Goal: Task Accomplishment & Management: Use online tool/utility

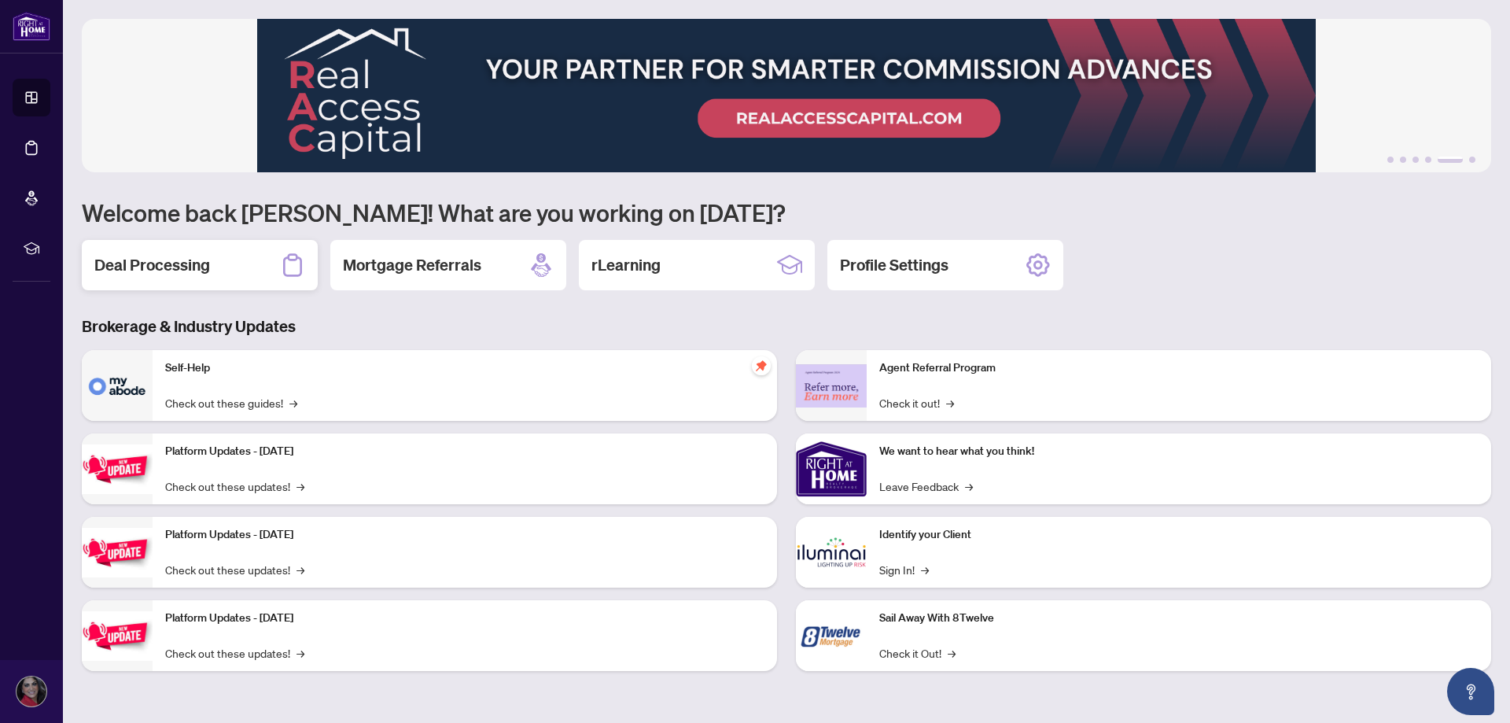
click at [120, 279] on div "Deal Processing" at bounding box center [200, 265] width 236 height 50
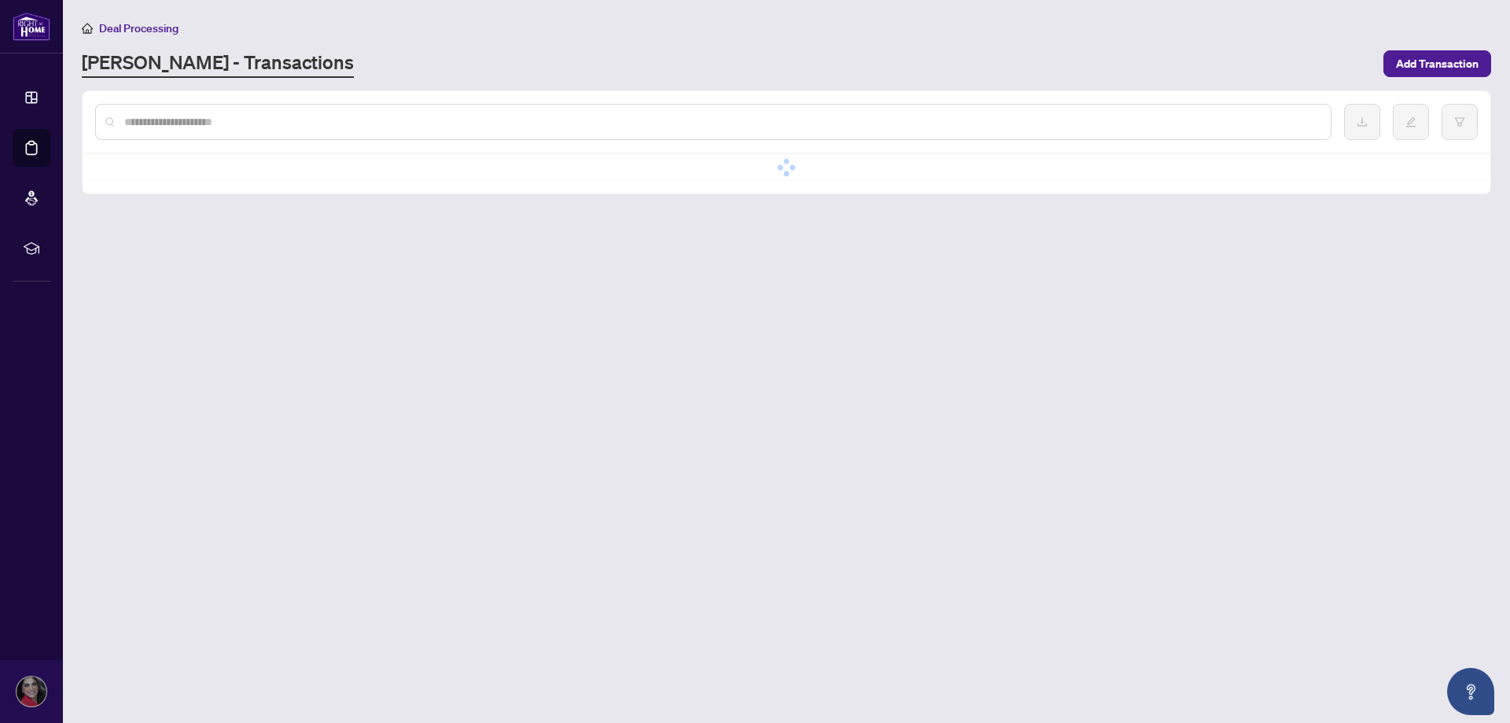
click at [120, 279] on main "Deal Processing [PERSON_NAME] - Transactions Add Transaction No data No data" at bounding box center [787, 361] width 1448 height 723
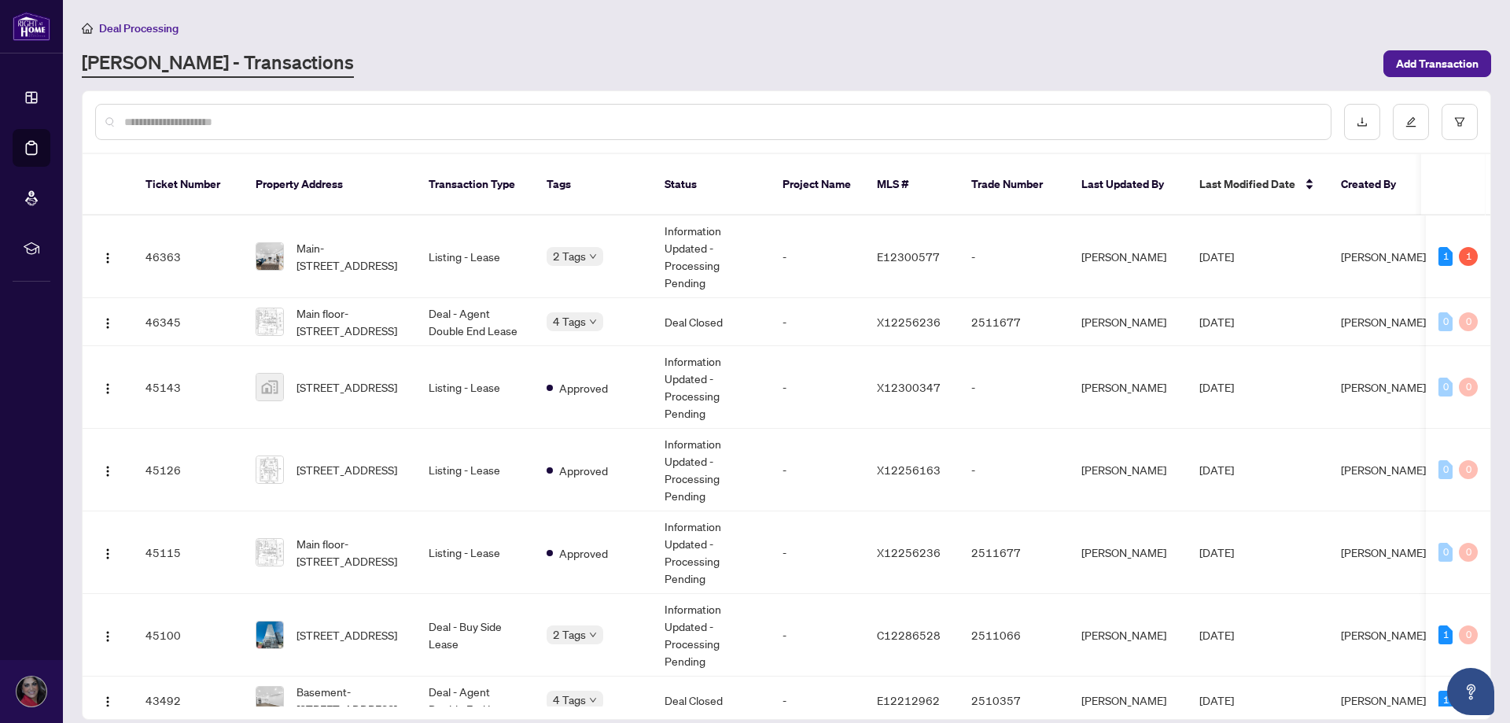
click at [603, 50] on div "[PERSON_NAME] - Transactions" at bounding box center [728, 64] width 1293 height 28
click at [515, 17] on main "Deal Processing [PERSON_NAME] - Transactions Add Transaction Ticket Number Prop…" at bounding box center [787, 361] width 1448 height 723
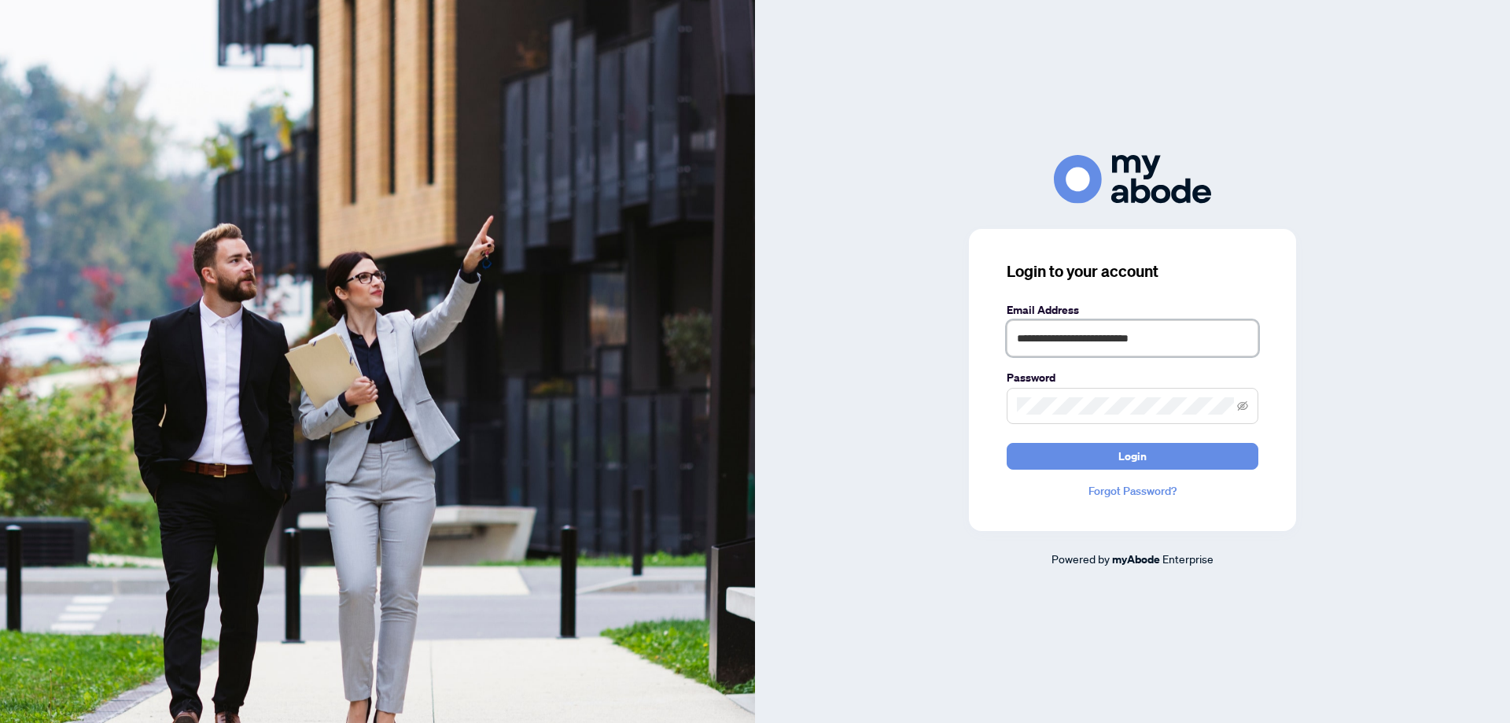
click at [1186, 347] on input "**********" at bounding box center [1133, 338] width 252 height 36
type input "**********"
click at [1114, 452] on button "Login" at bounding box center [1133, 456] width 252 height 27
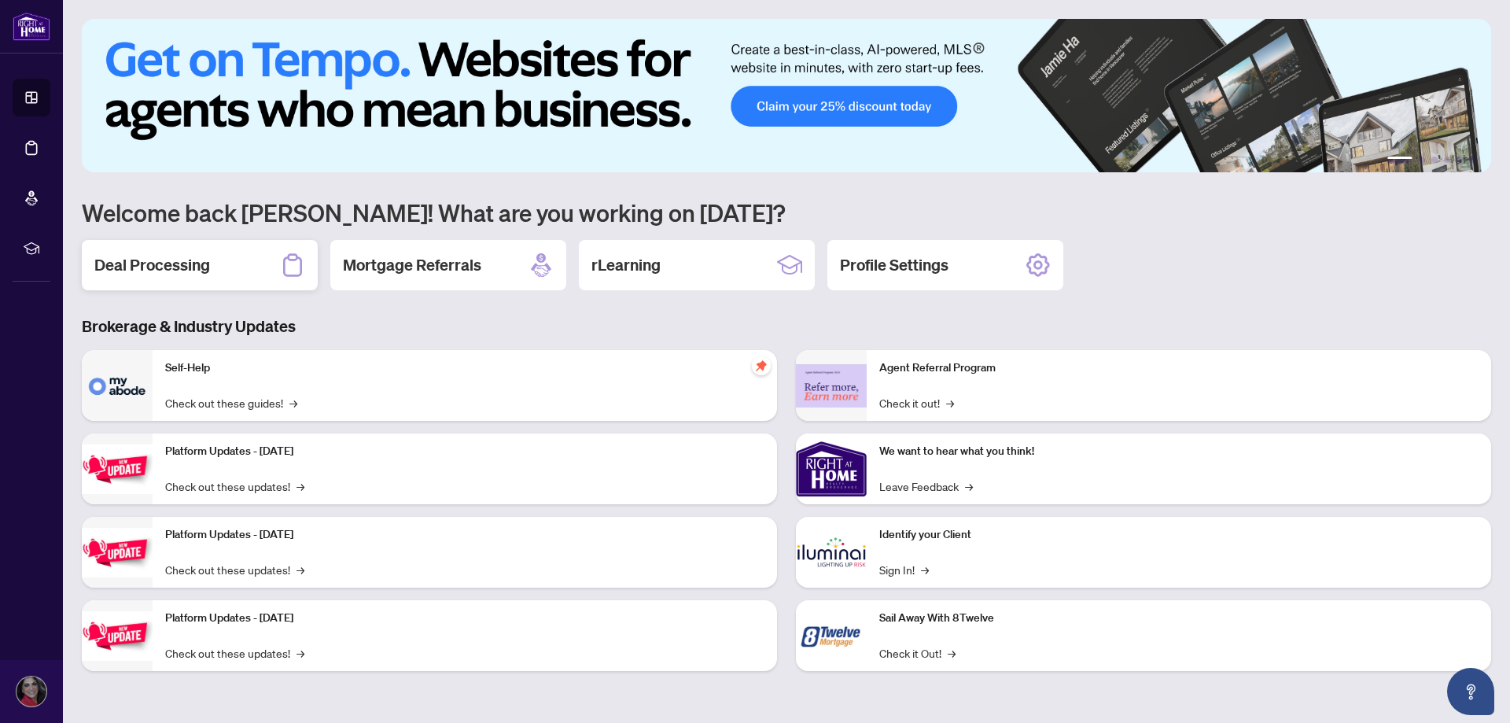
click at [242, 265] on div "Deal Processing" at bounding box center [200, 265] width 236 height 50
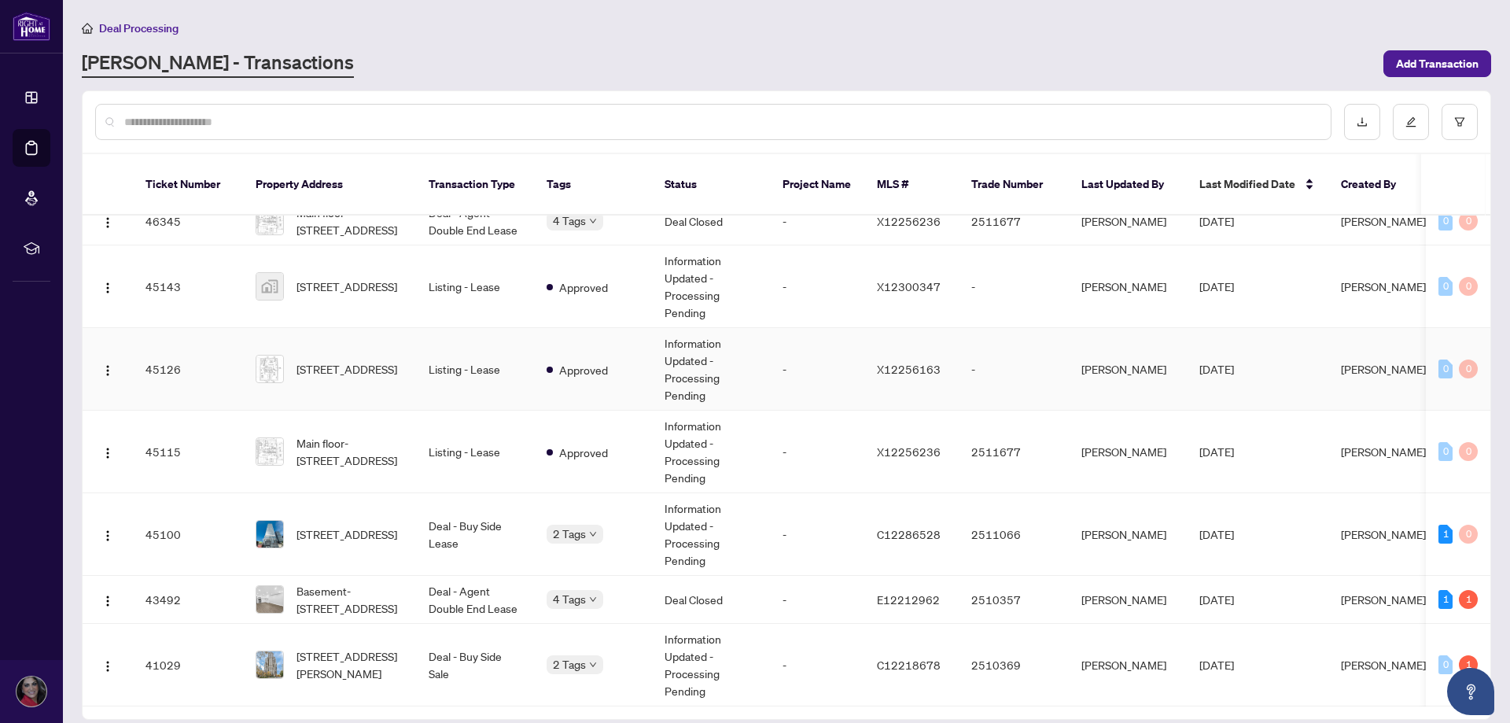
scroll to position [105, 0]
click at [378, 526] on span "[STREET_ADDRESS]" at bounding box center [347, 534] width 101 height 17
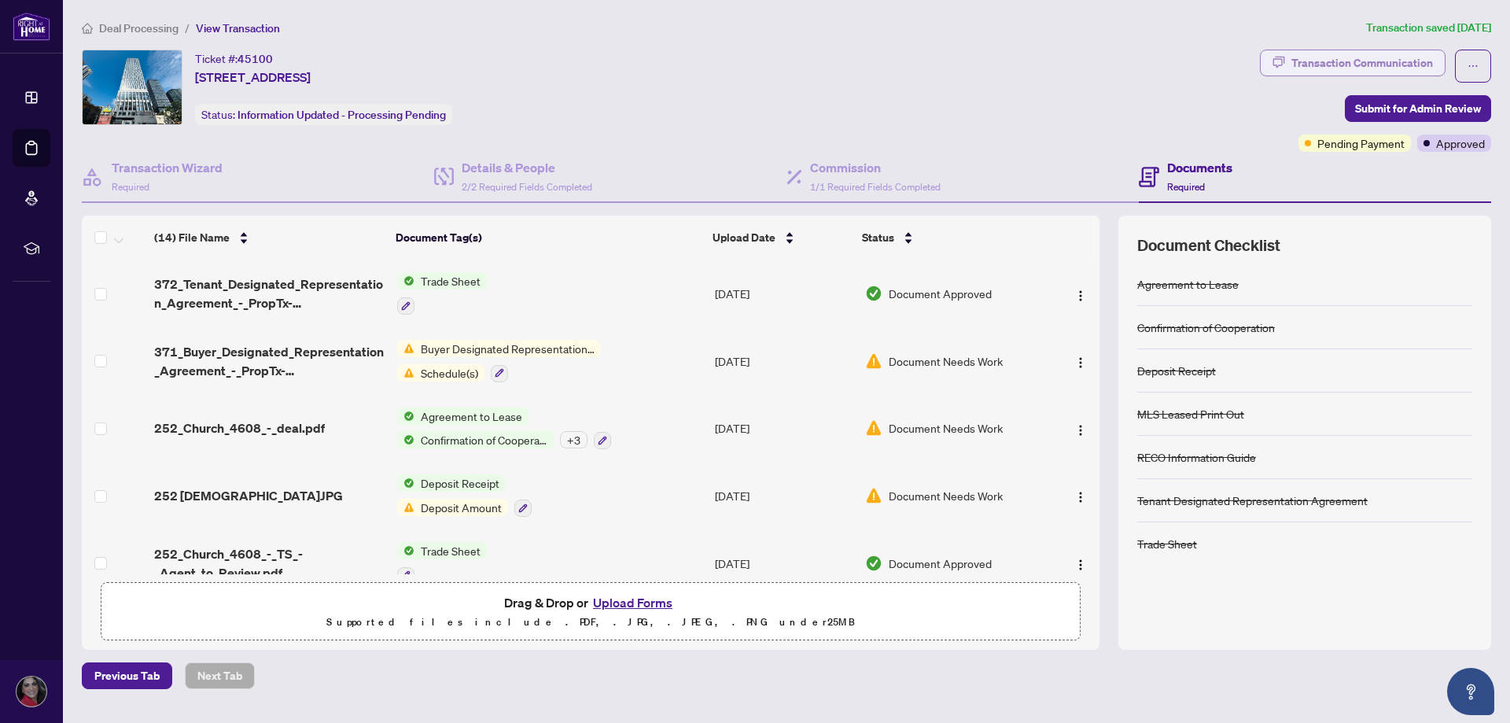
drag, startPoint x: 1456, startPoint y: 108, endPoint x: 1273, endPoint y: 50, distance: 192.1
click at [1201, 100] on div "Ticket #: 45100 4608-252 Church St, Toronto, Ontario M5B 0E6, Canada Status: In…" at bounding box center [787, 101] width 1416 height 102
click at [1284, 59] on icon "button" at bounding box center [1279, 62] width 13 height 13
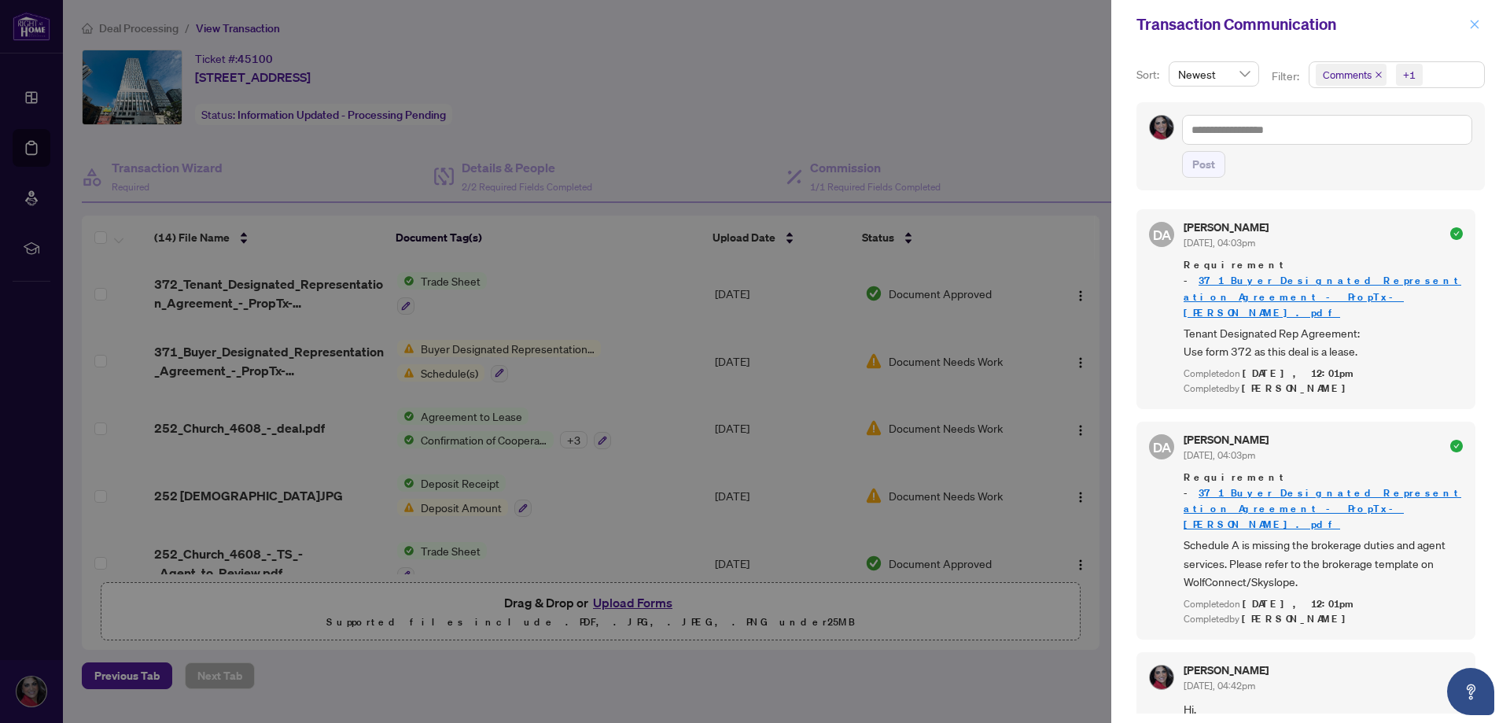
click at [1473, 31] on span "button" at bounding box center [1475, 24] width 11 height 25
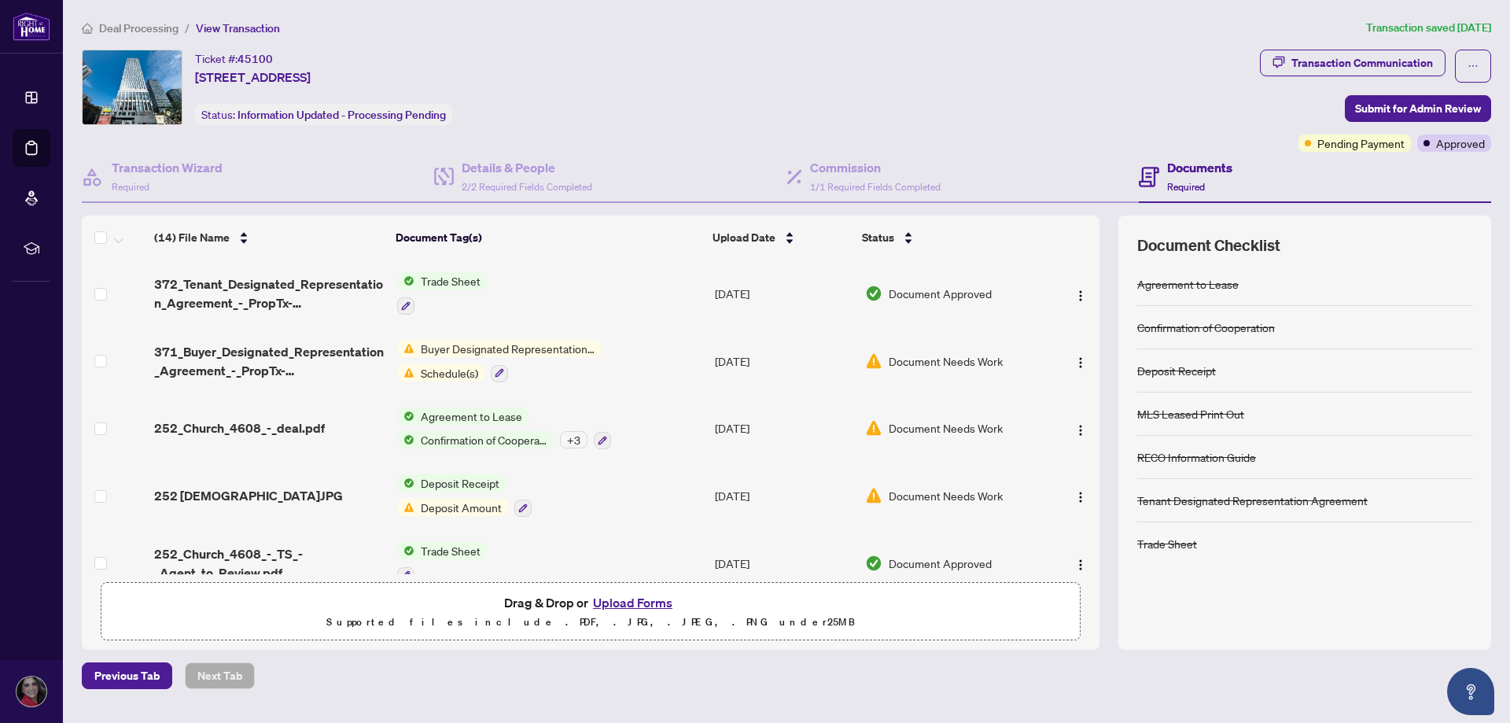
click at [447, 285] on span "Trade Sheet" at bounding box center [451, 280] width 72 height 17
click at [432, 364] on span "Trade Sheet" at bounding box center [407, 358] width 72 height 17
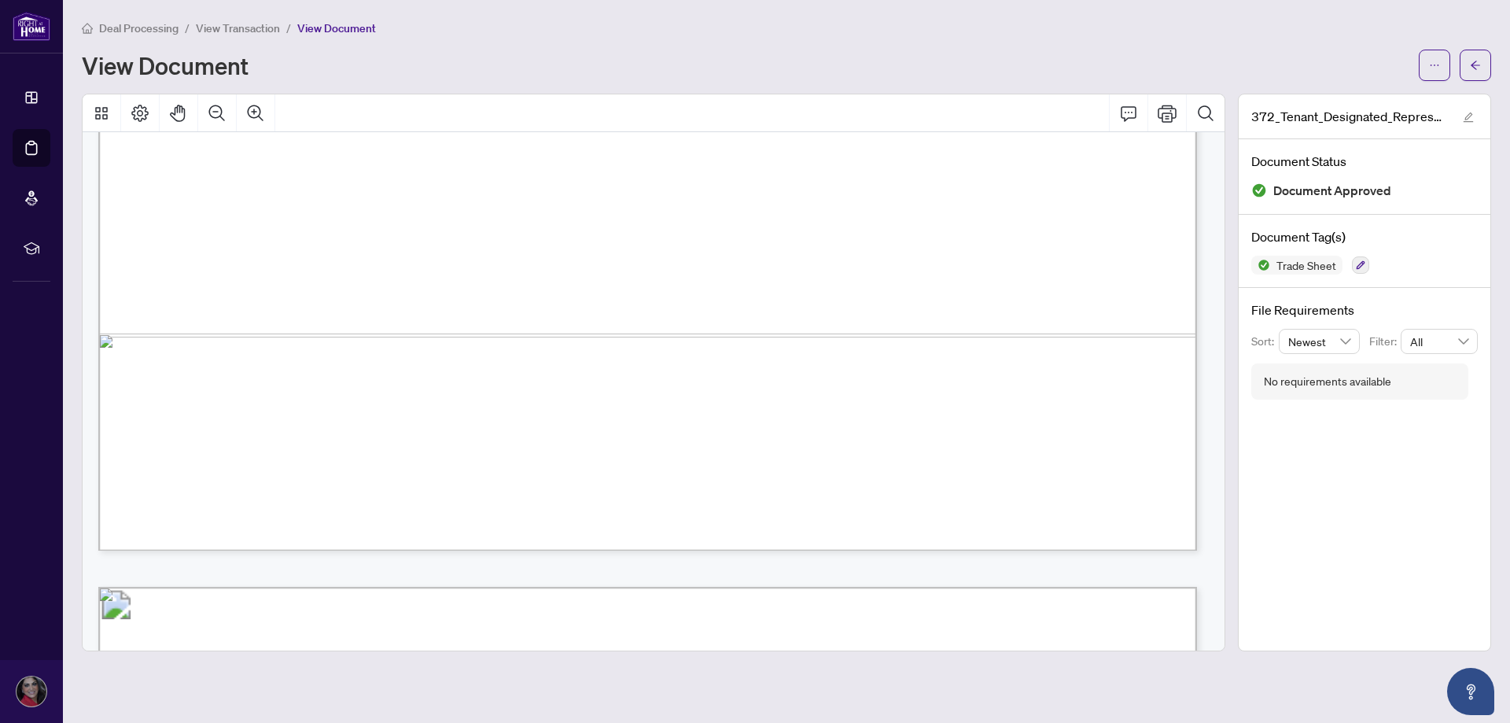
scroll to position [2005, 0]
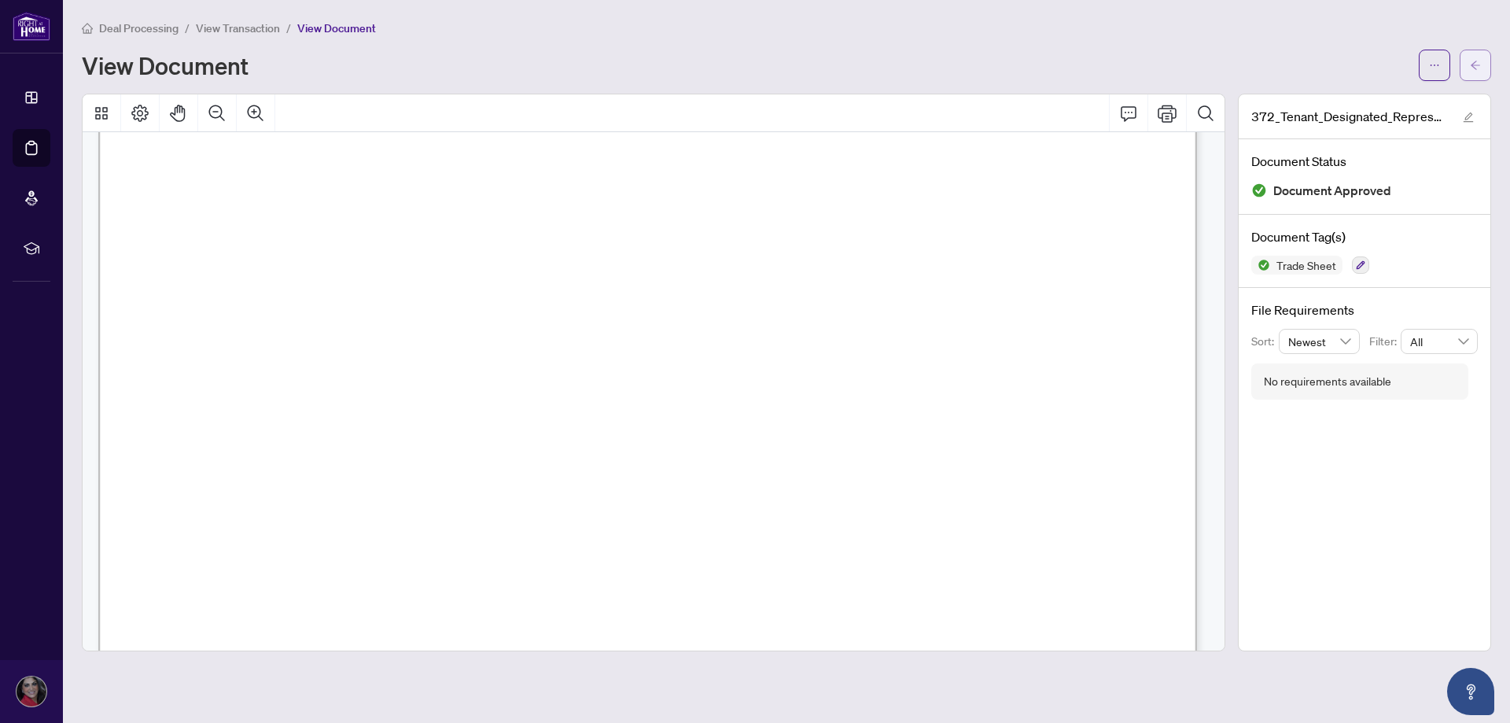
click at [1483, 64] on button "button" at bounding box center [1475, 65] width 31 height 31
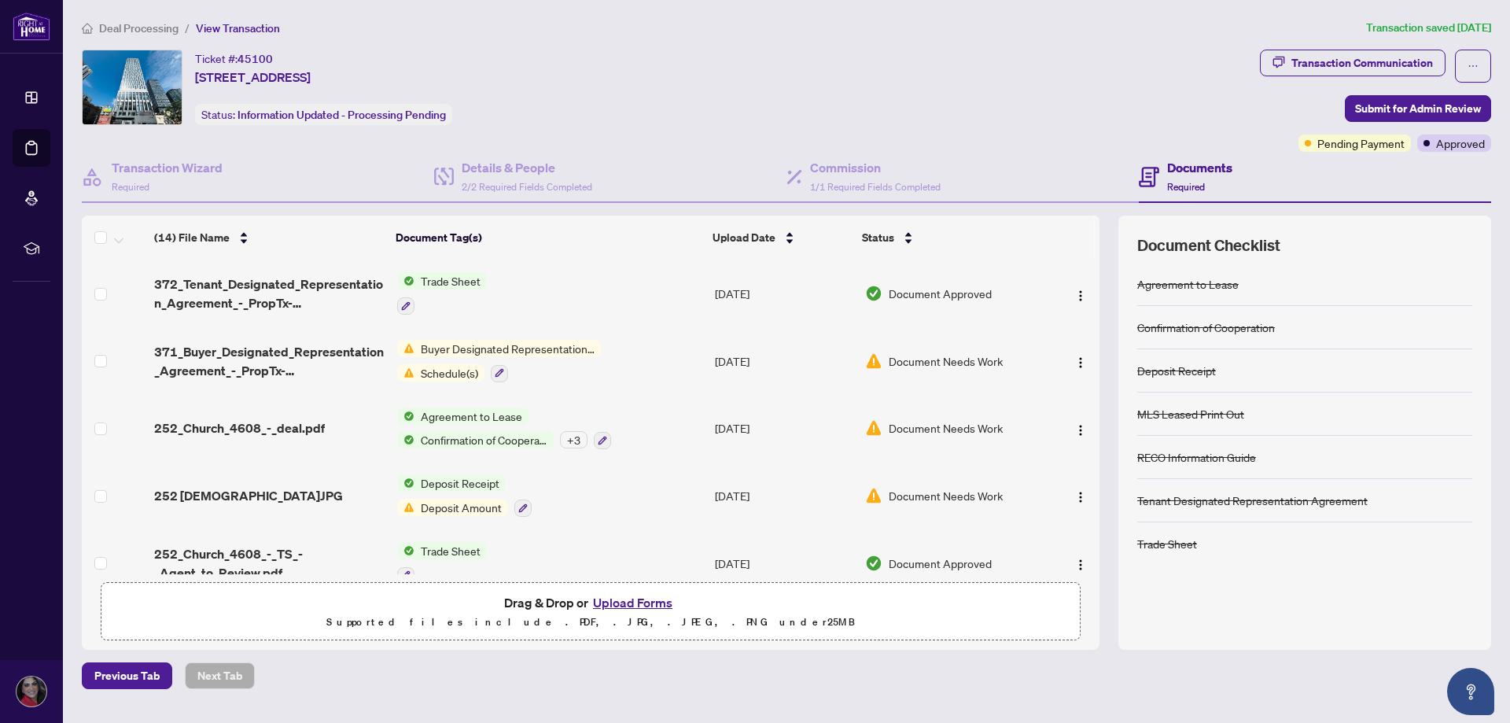
click at [479, 408] on span "Agreement to Lease" at bounding box center [472, 416] width 114 height 17
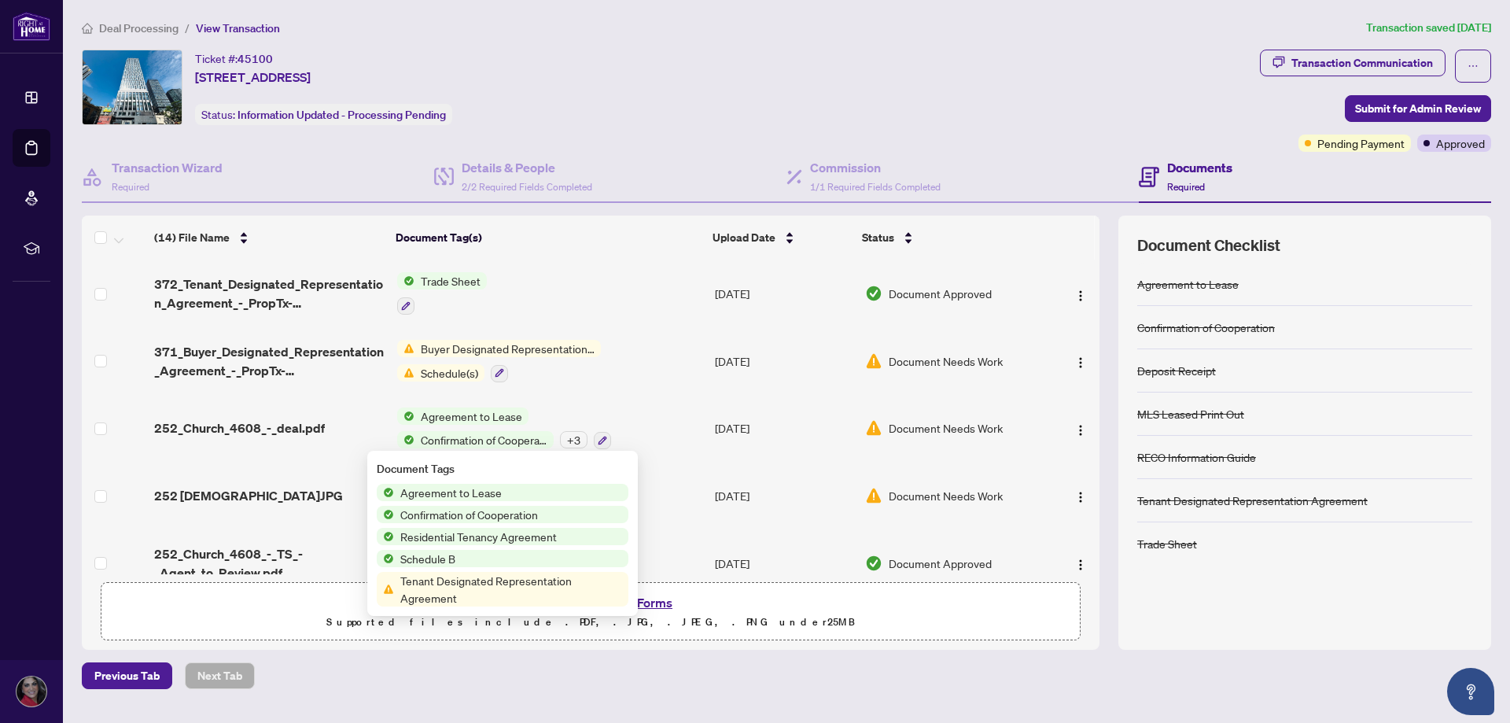
click at [410, 431] on img at bounding box center [405, 439] width 17 height 17
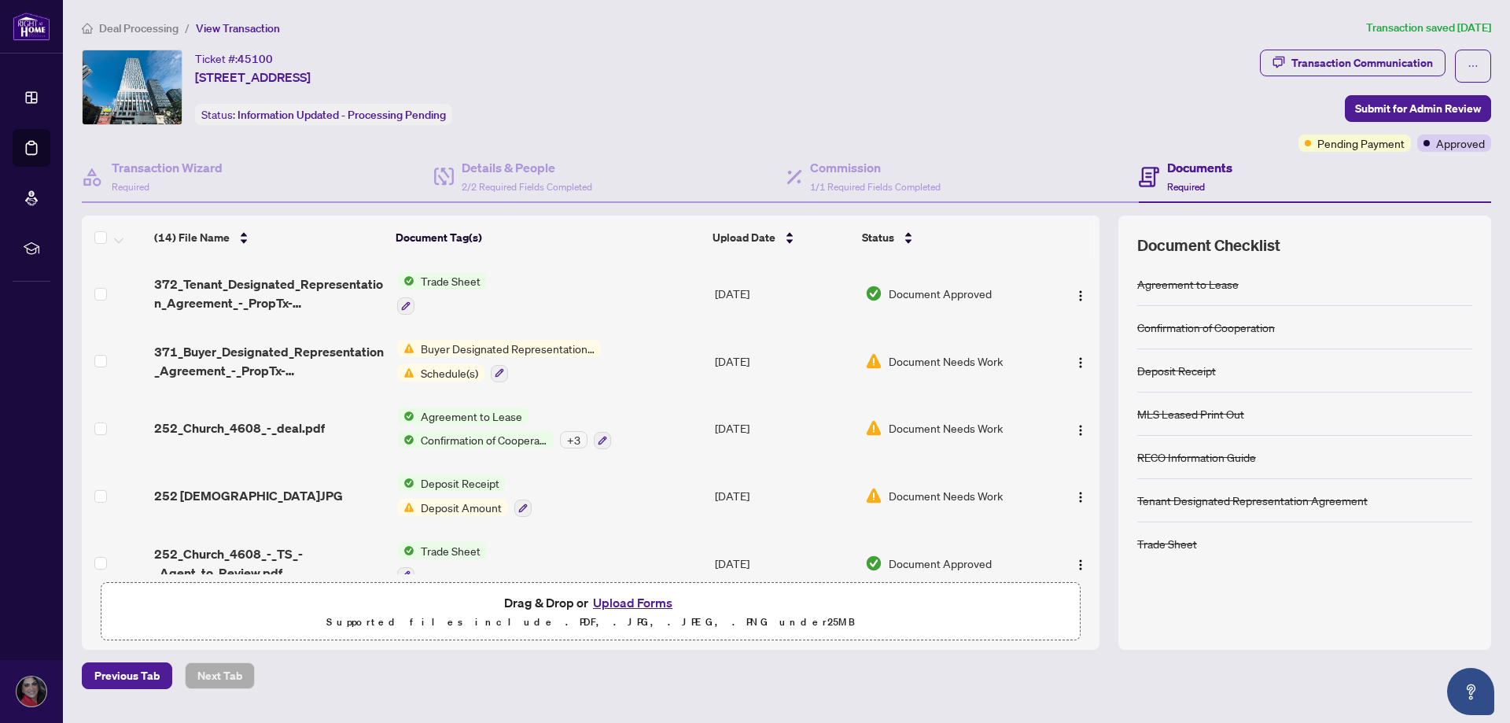
click at [438, 278] on span "Trade Sheet" at bounding box center [451, 280] width 72 height 17
click at [489, 356] on span "Trade Sheet" at bounding box center [439, 358] width 173 height 17
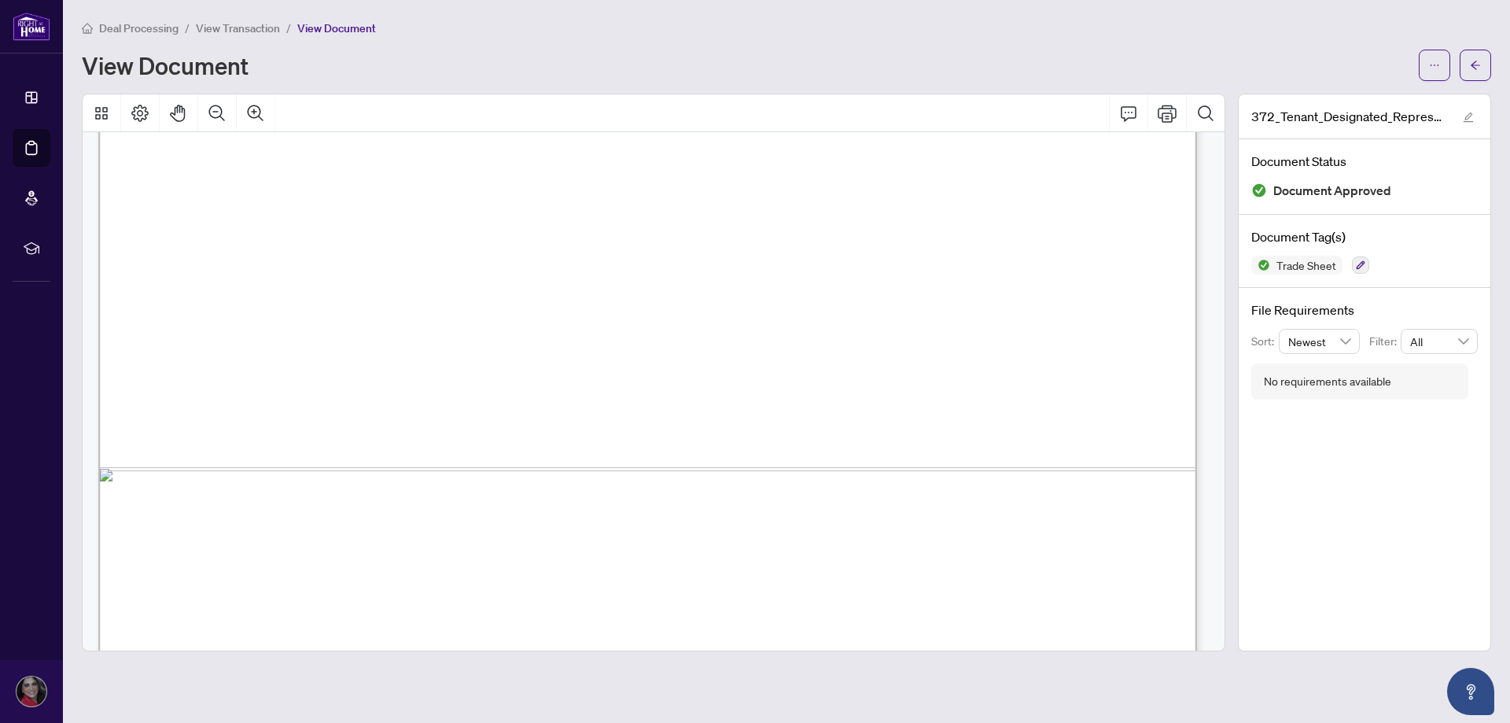
scroll to position [3855, 0]
